Goal: Task Accomplishment & Management: Manage account settings

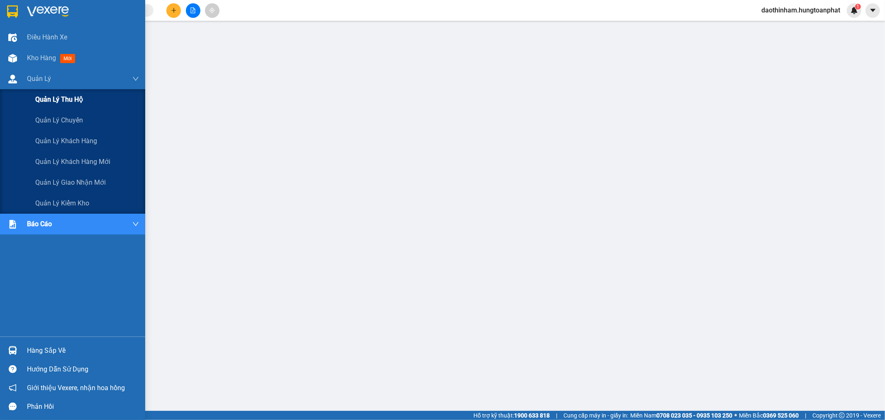
click at [64, 98] on span "Quản lý thu hộ" at bounding box center [59, 99] width 48 height 10
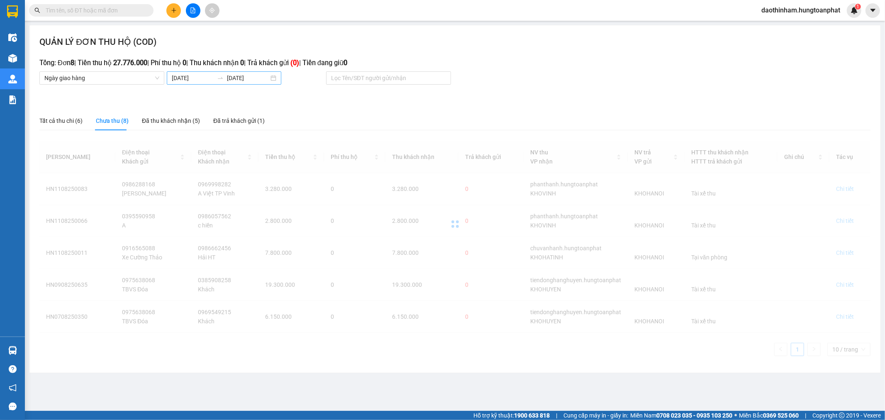
click at [201, 79] on input "[DATE]" at bounding box center [193, 77] width 42 height 9
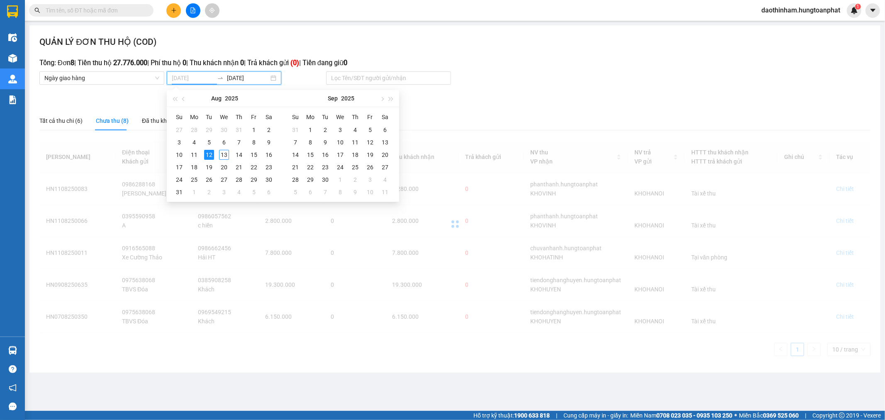
click at [208, 154] on div "12" at bounding box center [209, 155] width 10 height 10
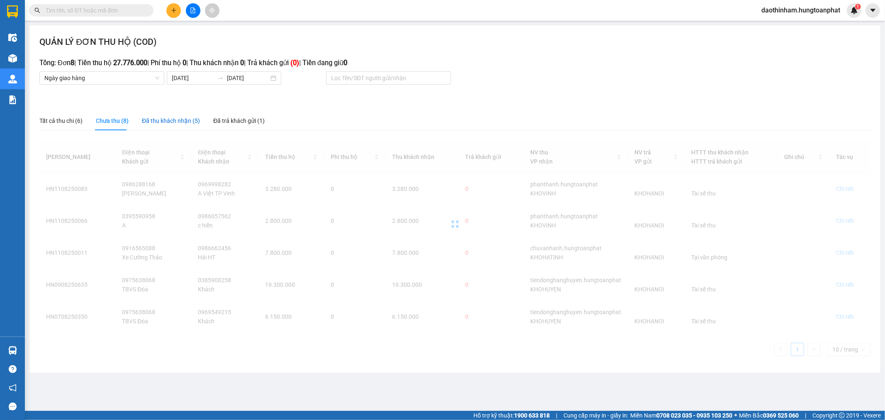
click at [173, 121] on div "Đã thu khách nhận (5)" at bounding box center [171, 120] width 58 height 9
click at [191, 80] on input "[DATE]" at bounding box center [193, 77] width 42 height 9
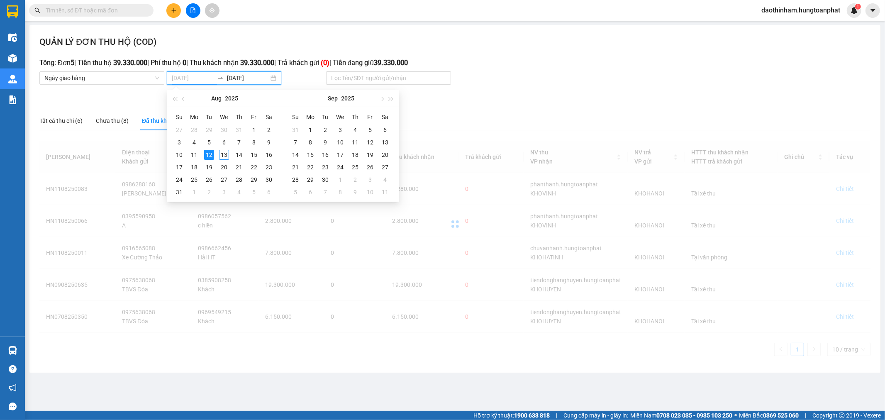
click at [208, 151] on div "12" at bounding box center [209, 155] width 10 height 10
click at [207, 151] on div "12" at bounding box center [209, 155] width 10 height 10
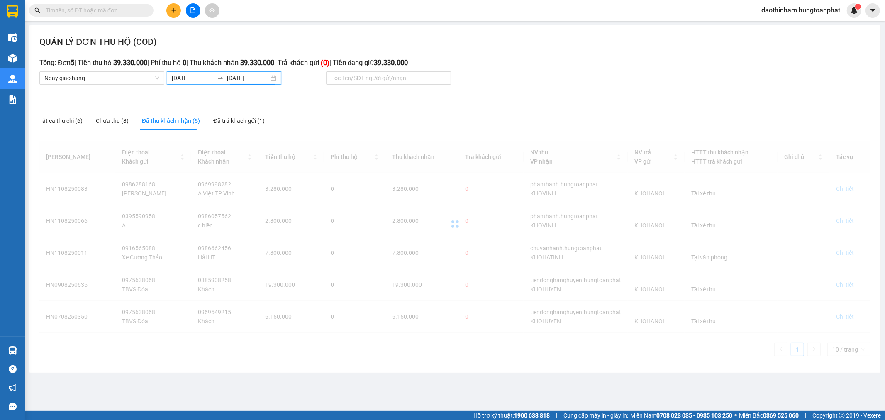
click at [178, 121] on div "Đã thu khách nhận (5)" at bounding box center [171, 120] width 58 height 9
click at [189, 74] on input "[DATE]" at bounding box center [193, 77] width 42 height 9
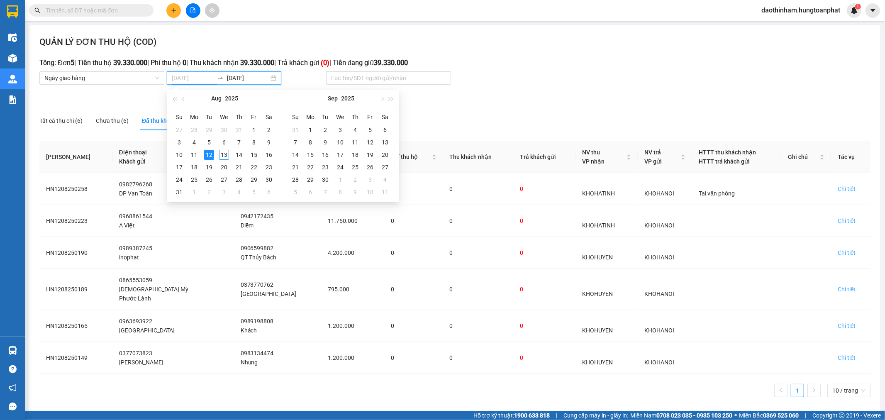
type input "[DATE]"
click at [212, 156] on div "12" at bounding box center [209, 155] width 10 height 10
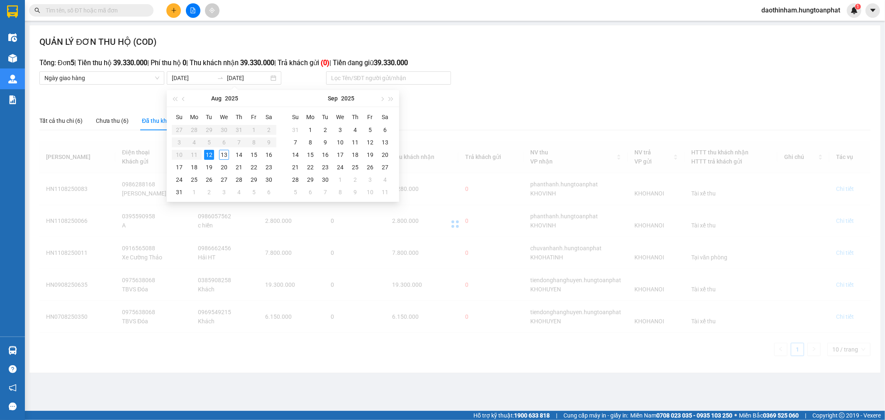
click at [212, 156] on div "12" at bounding box center [209, 155] width 10 height 10
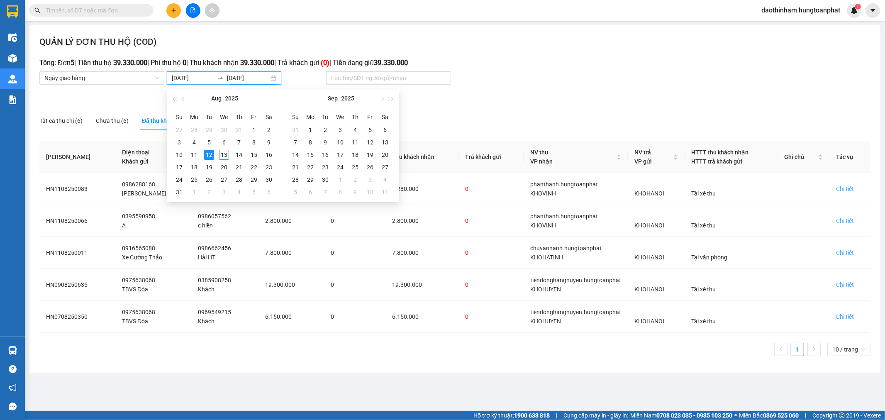
click at [442, 352] on ul "1 10 / trang" at bounding box center [454, 349] width 831 height 13
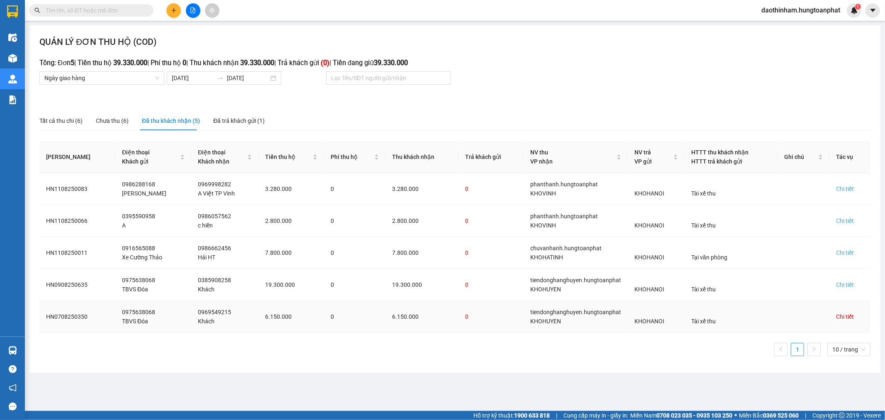
click at [847, 318] on div "Chi tiết" at bounding box center [845, 316] width 18 height 9
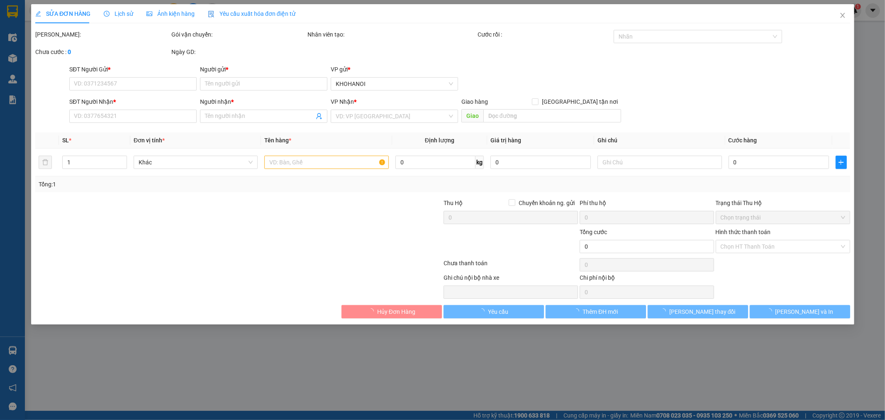
type input "0975638068"
type input "TBVS Đóa"
type input "0969549215"
type input "Khách"
checkbox input "true"
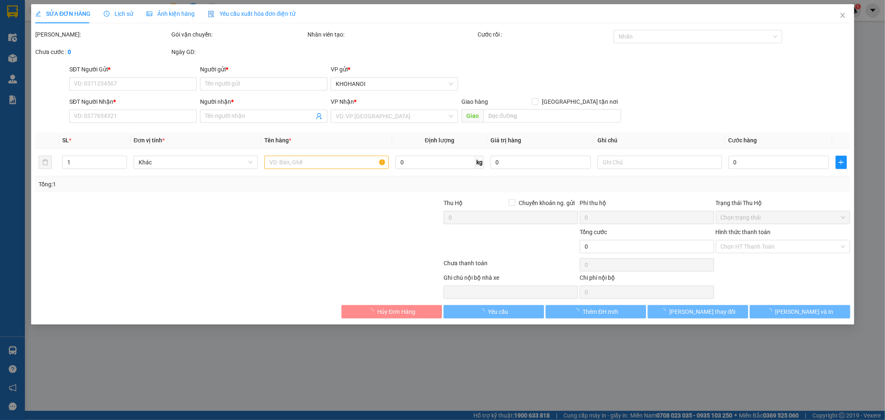
type input "[GEOGRAPHIC_DATA], [GEOGRAPHIC_DATA], [GEOGRAPHIC_DATA]"
checkbox input "true"
type input "6.150.000"
type input "550.000"
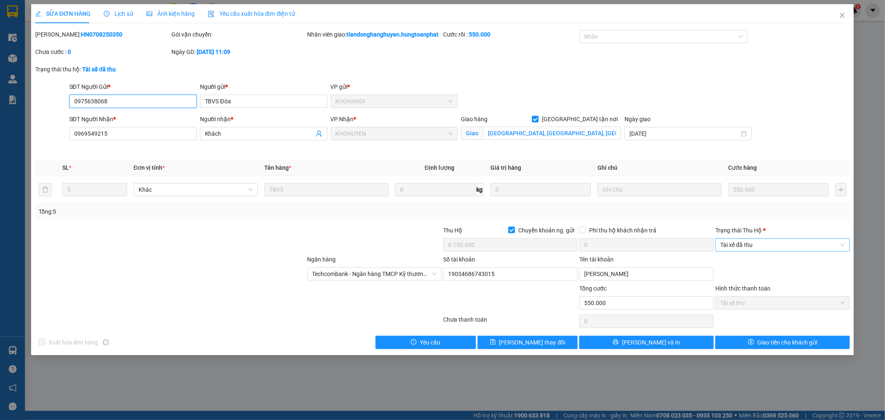
click at [752, 251] on span "Tài xế đã thu" at bounding box center [782, 244] width 124 height 12
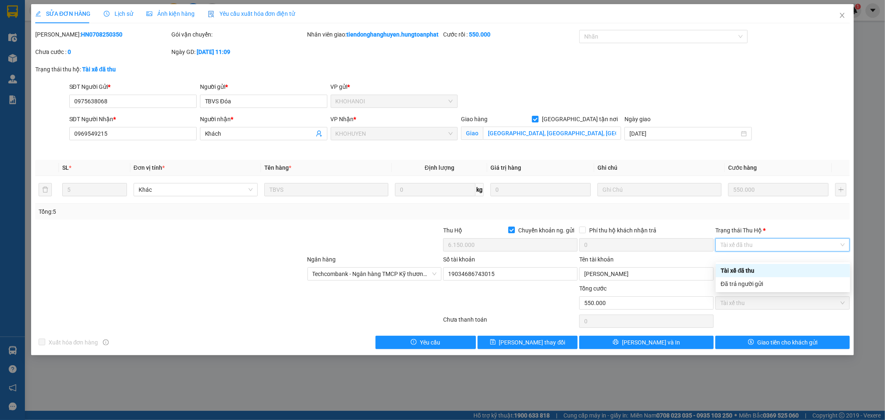
click at [749, 285] on div "Đã trả người gửi" at bounding box center [782, 283] width 124 height 9
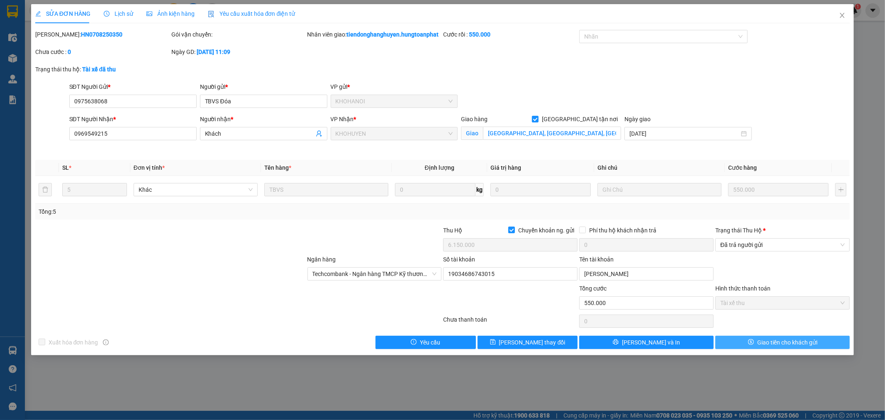
click at [748, 348] on button "Giao tiền cho khách gửi" at bounding box center [782, 342] width 134 height 13
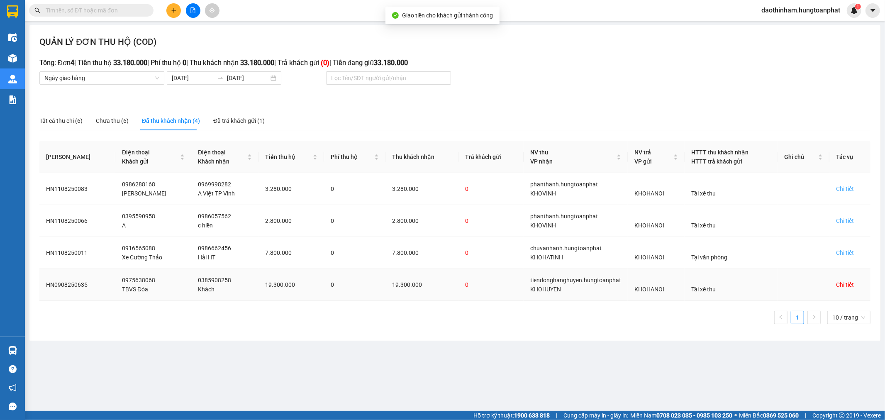
click at [840, 282] on div "Chi tiết" at bounding box center [845, 284] width 18 height 9
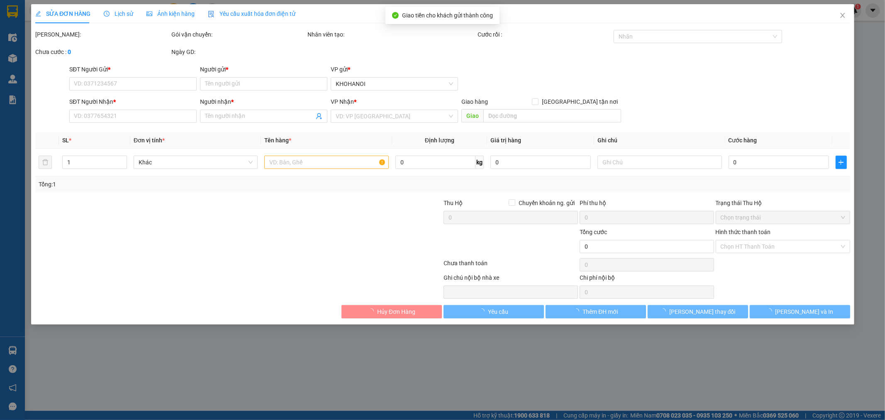
type input "0975638068"
type input "TBVS Đóa"
type input "0385908258"
type input "Khách"
checkbox input "true"
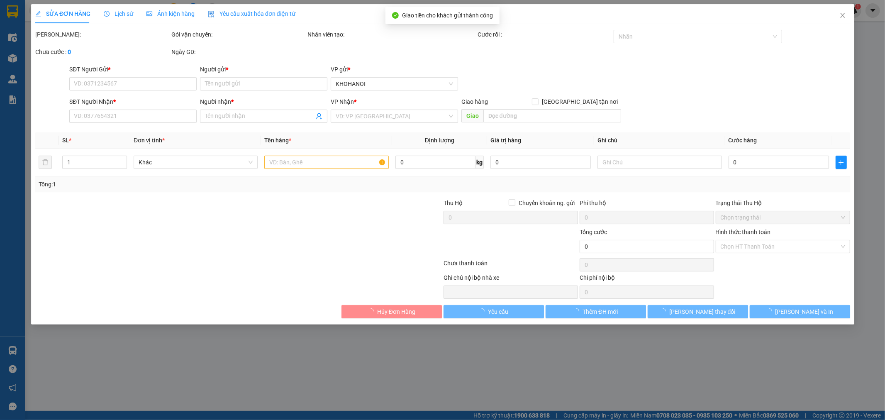
type input "[PERSON_NAME], [PERSON_NAME], NA"
checkbox input "true"
type input "19.300.000"
type input "1.700.000"
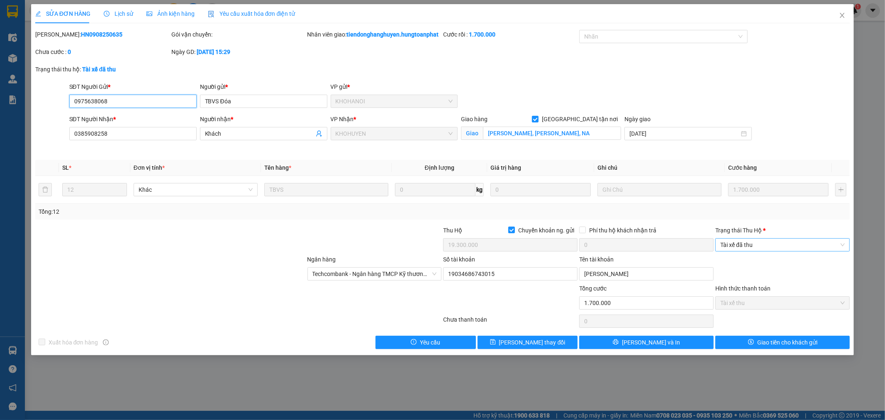
click at [735, 251] on span "Tài xế đã thu" at bounding box center [782, 244] width 124 height 12
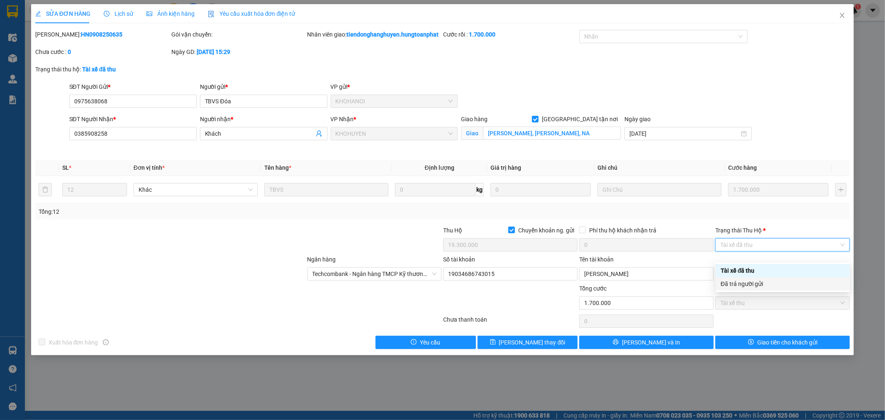
click at [739, 283] on div "Đã trả người gửi" at bounding box center [782, 283] width 124 height 9
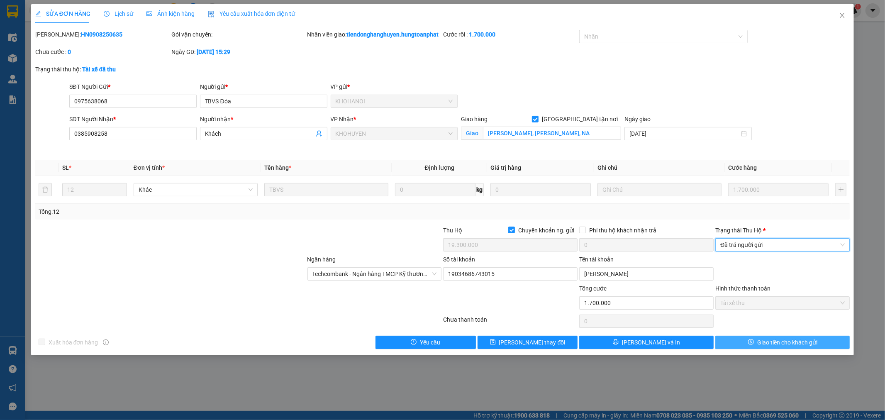
click at [776, 349] on button "Giao tiền cho khách gửi" at bounding box center [782, 342] width 134 height 13
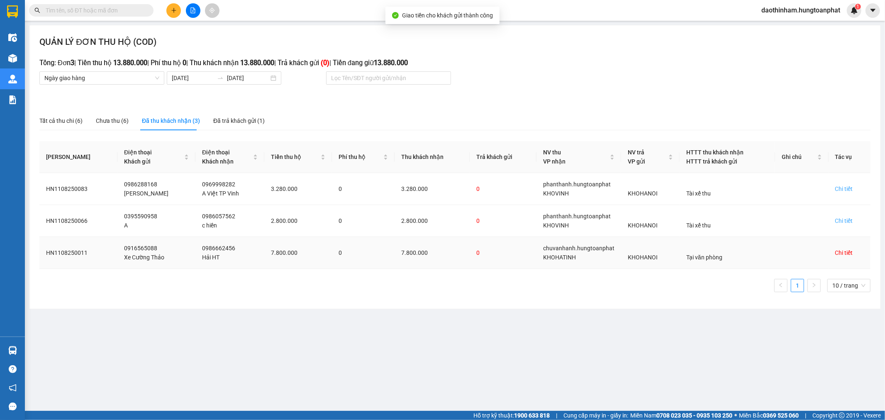
click at [841, 254] on div "Chi tiết" at bounding box center [844, 252] width 18 height 9
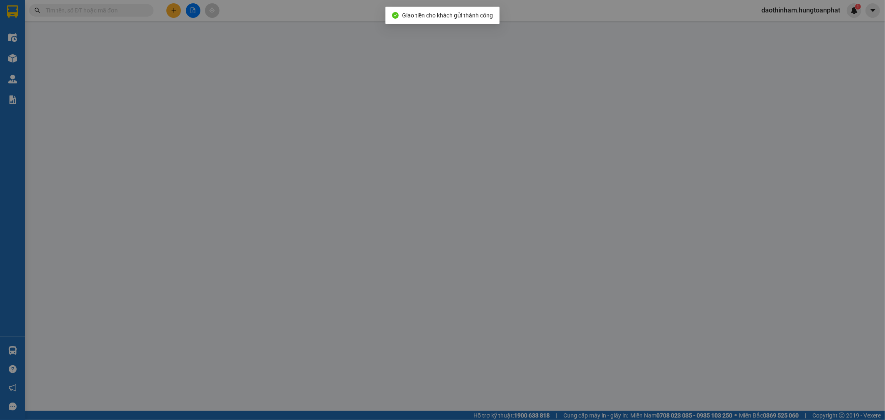
type input "0916565088"
type input "Xe Cường Thảo"
type input "0986662456"
type input "Hải HT"
checkbox input "true"
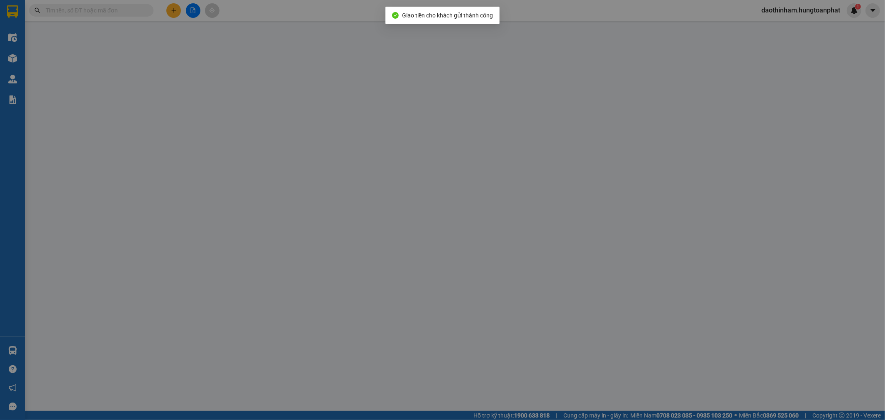
type input "13/371 Mai Thúc Loan, [GEOGRAPHIC_DATA]"
checkbox input "true"
type input "7.800.000"
type input "660.000"
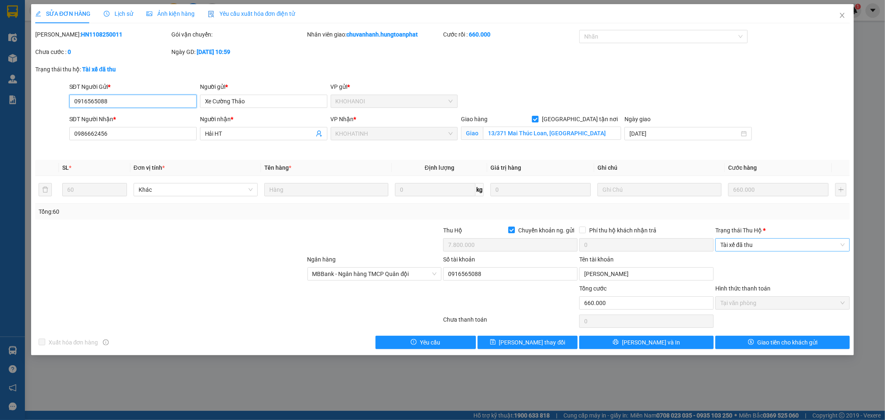
click at [740, 243] on span "Tài xế đã thu" at bounding box center [782, 244] width 124 height 12
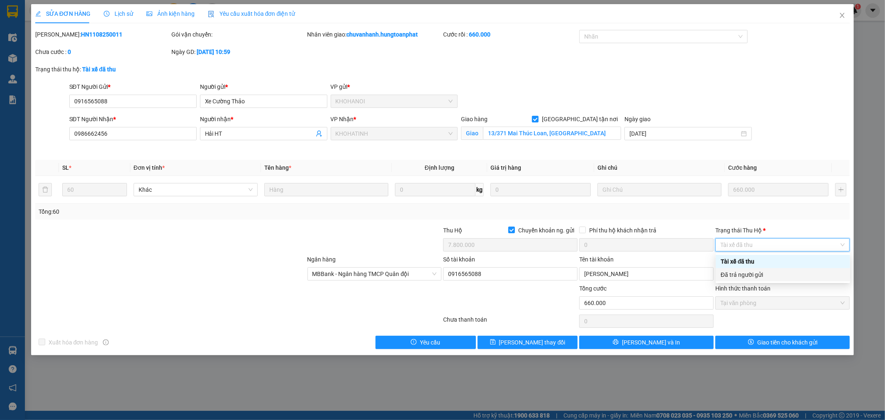
click at [736, 271] on div "Đã trả người gửi" at bounding box center [782, 274] width 124 height 9
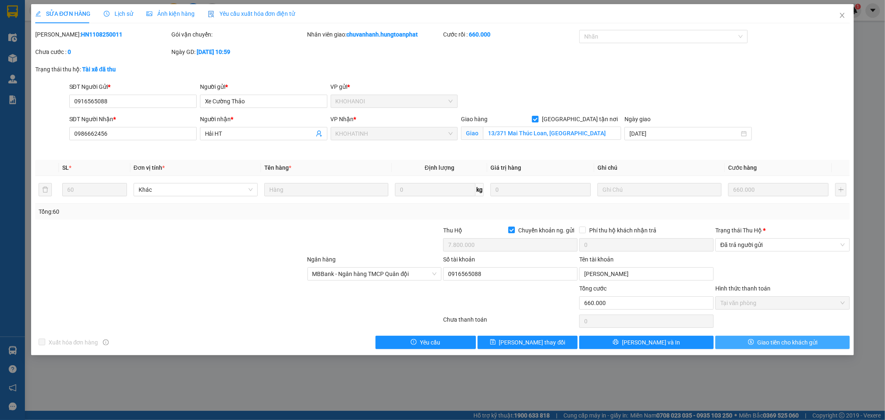
click at [761, 345] on span "Giao tiền cho khách gửi" at bounding box center [787, 342] width 60 height 9
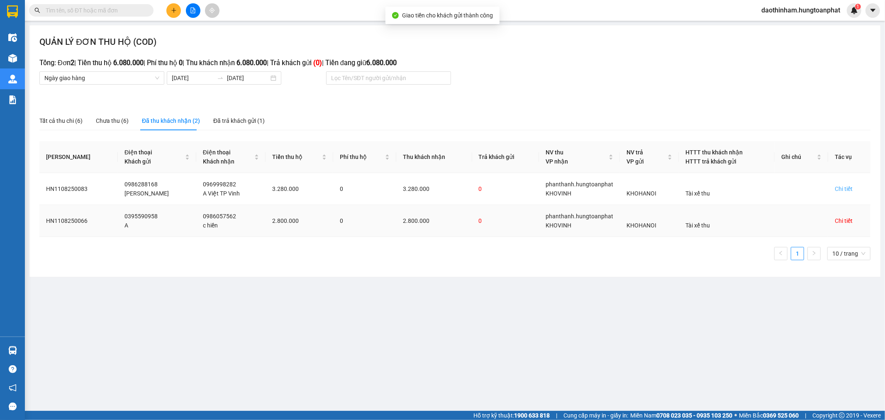
click at [834, 219] on div "Chi tiết" at bounding box center [843, 220] width 18 height 9
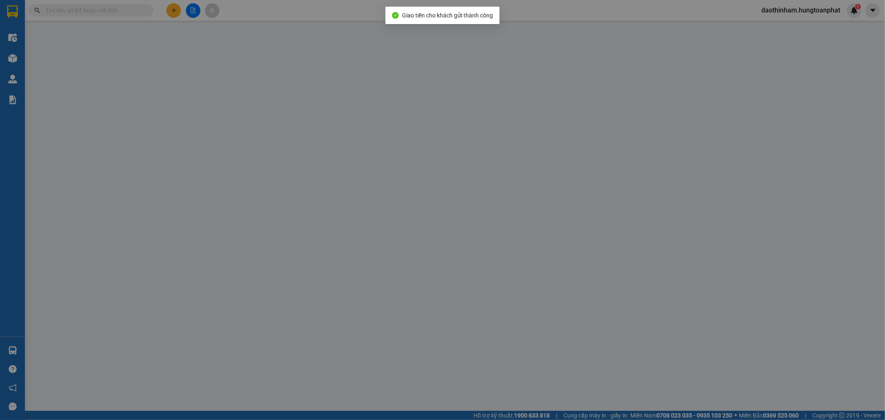
type input "0395590958"
type input "A"
type input "0986057562"
type input "c hiền"
checkbox input "true"
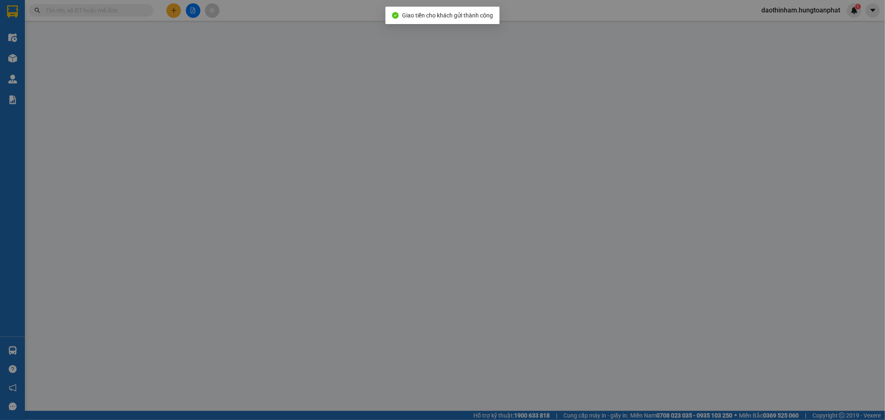
type input "12 [PERSON_NAME], Vinh"
checkbox input "true"
type input "2.800.000"
type input "90.000"
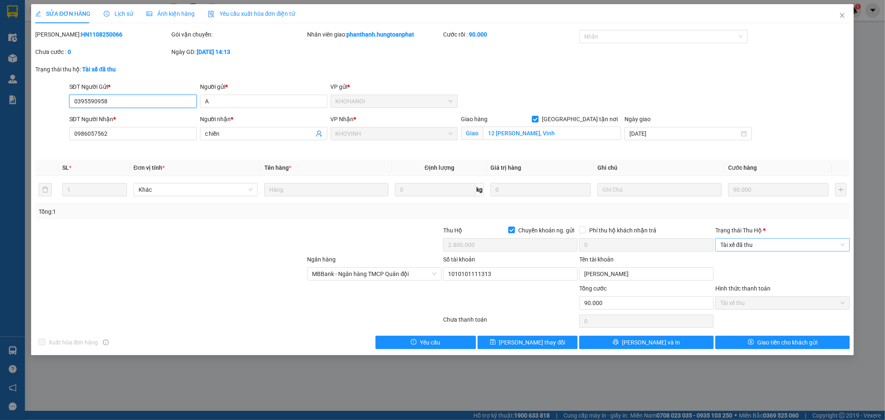
click at [768, 244] on span "Tài xế đã thu" at bounding box center [782, 244] width 124 height 12
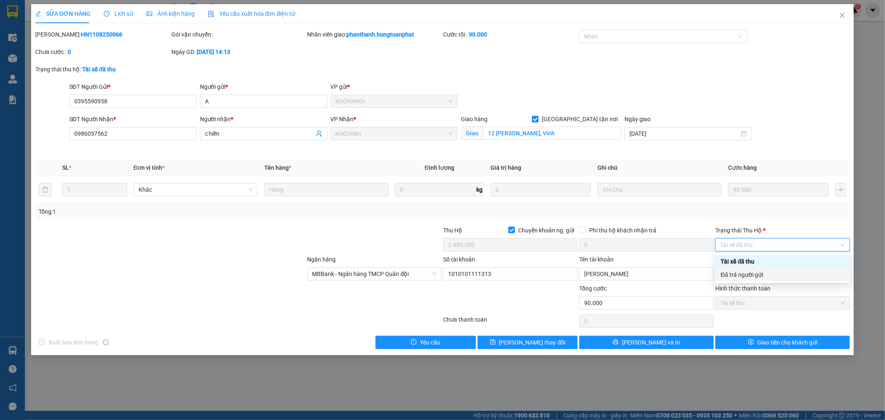
click at [756, 277] on div "Đã trả người gửi" at bounding box center [782, 274] width 124 height 9
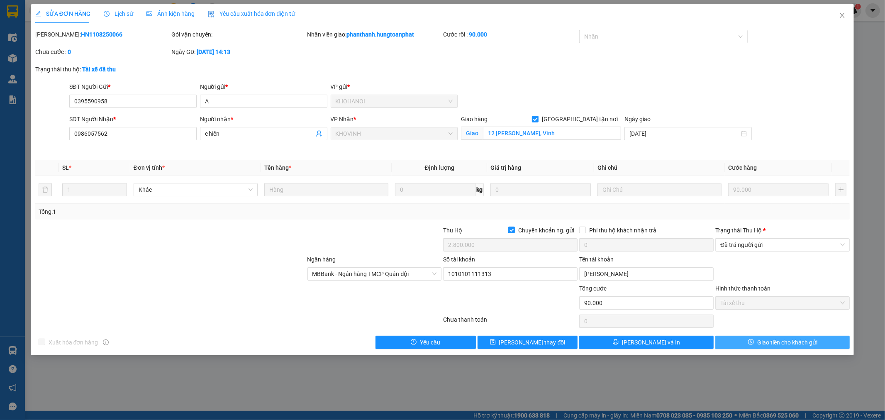
click at [752, 345] on span "dollar" at bounding box center [751, 342] width 6 height 7
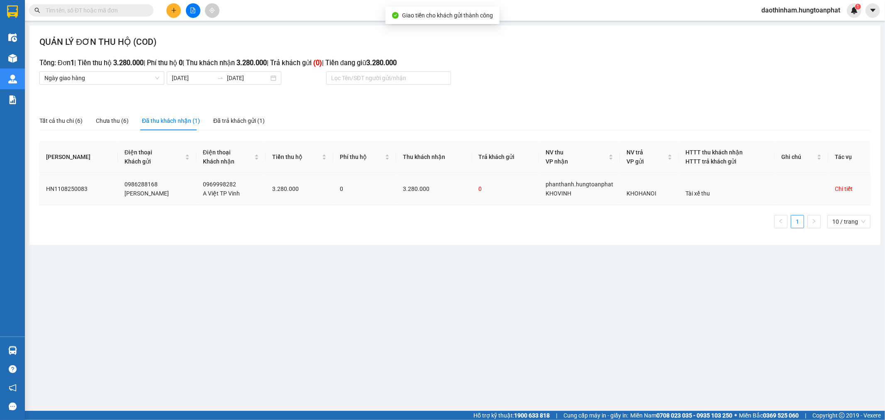
click at [843, 187] on div "Chi tiết" at bounding box center [843, 188] width 18 height 9
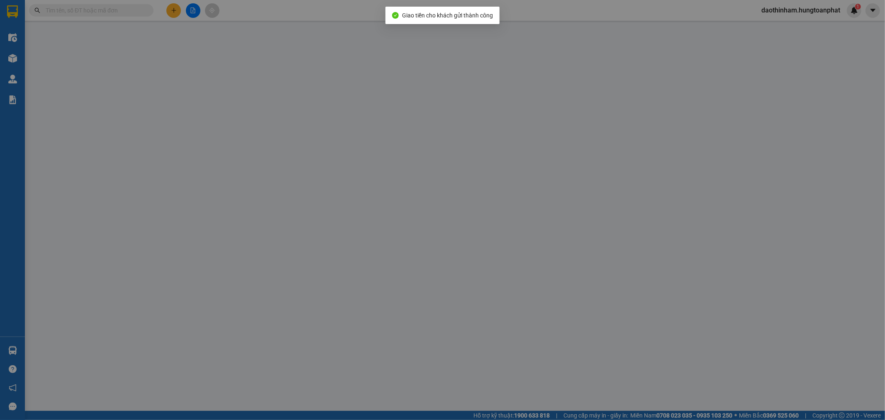
type input "0986288168"
type input "[PERSON_NAME]"
type input "0969998282"
type input "A Việt TP Vinh"
checkbox input "true"
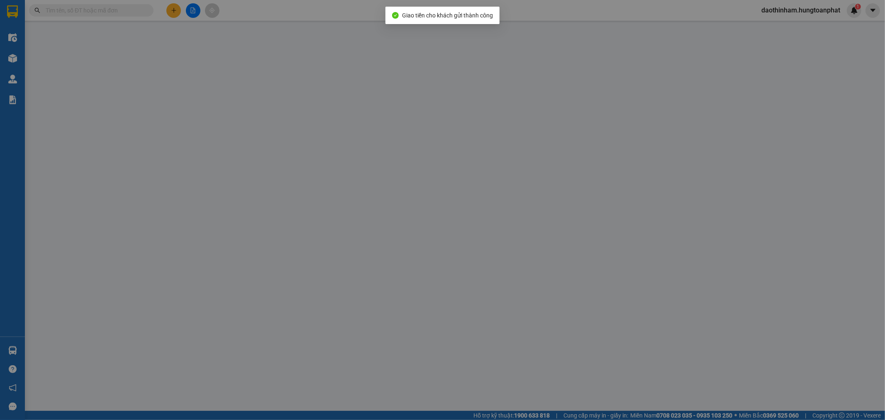
type input "Quán Bàu , Vinh"
checkbox input "true"
type input "3.280.000"
type input "60.000"
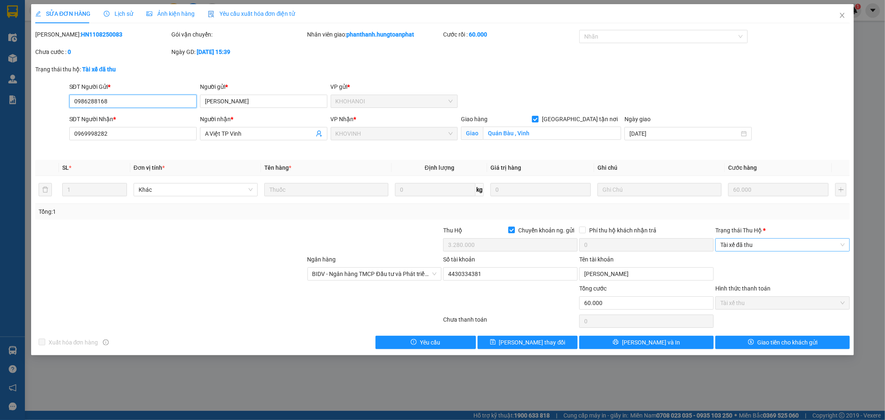
click at [722, 243] on span "Tài xế đã thu" at bounding box center [782, 244] width 124 height 12
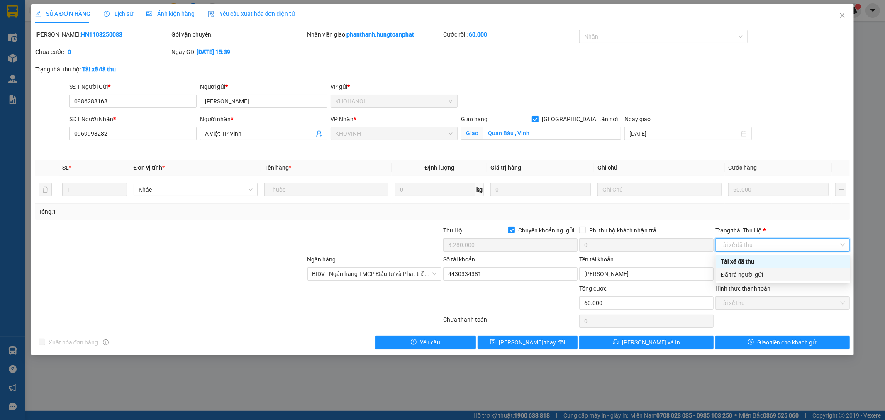
drag, startPoint x: 740, startPoint y: 275, endPoint x: 736, endPoint y: 278, distance: 4.7
click at [740, 275] on div "Đã trả người gửi" at bounding box center [782, 274] width 124 height 9
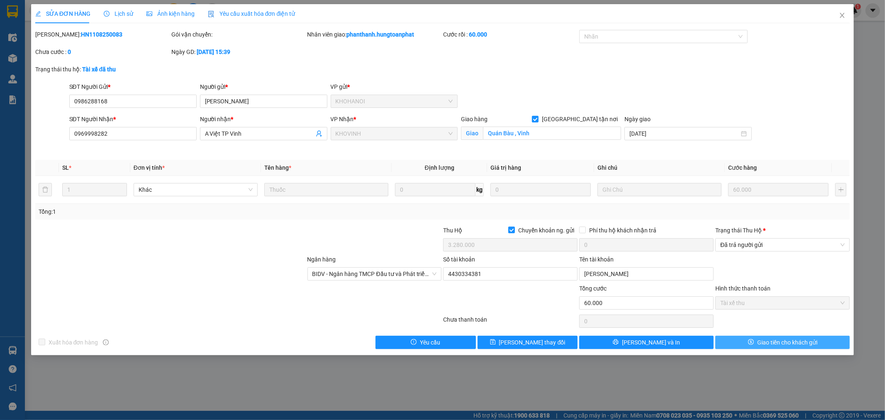
click at [744, 344] on button "Giao tiền cho khách gửi" at bounding box center [782, 342] width 134 height 13
